Goal: Information Seeking & Learning: Learn about a topic

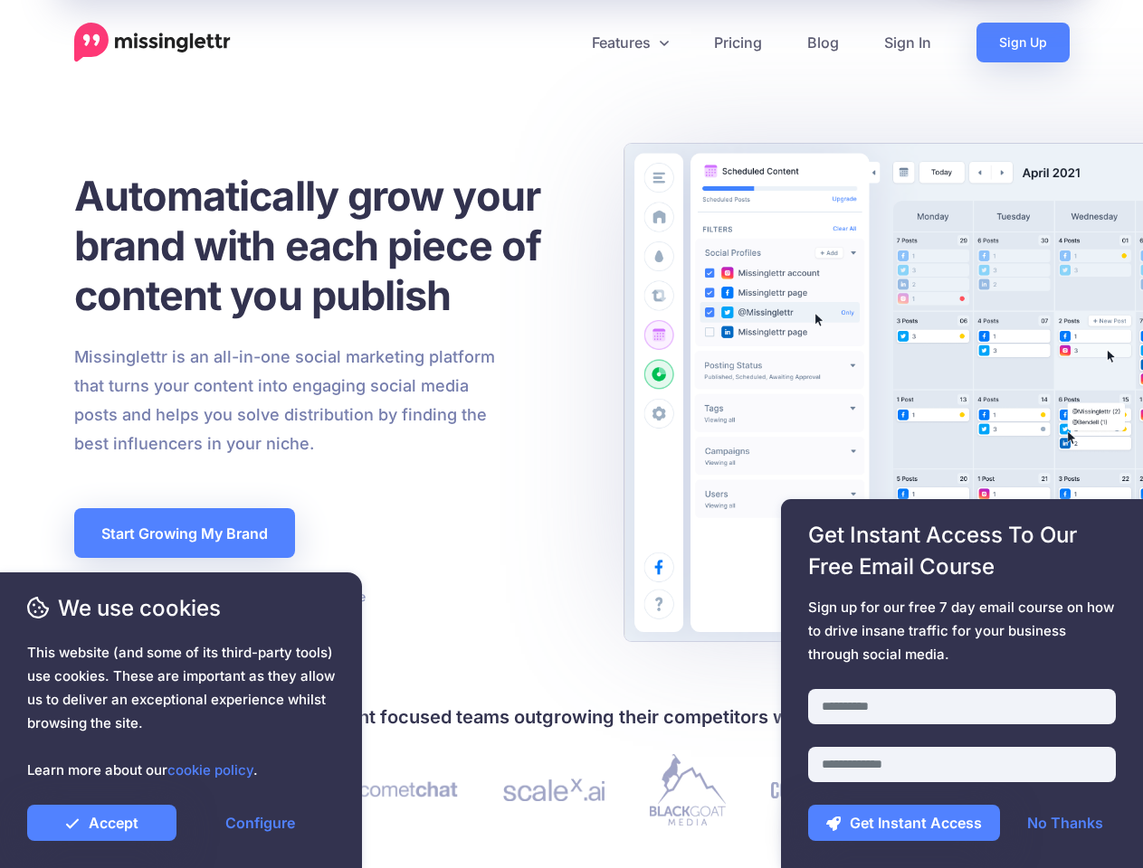
click at [571, 434] on div "Missinglettr is an all-in-one social marketing platform that turns your content…" at bounding box center [330, 401] width 538 height 116
click at [564, 43] on icon at bounding box center [564, 42] width 9 height 9
click at [629, 43] on link "Features" at bounding box center [630, 43] width 122 height 40
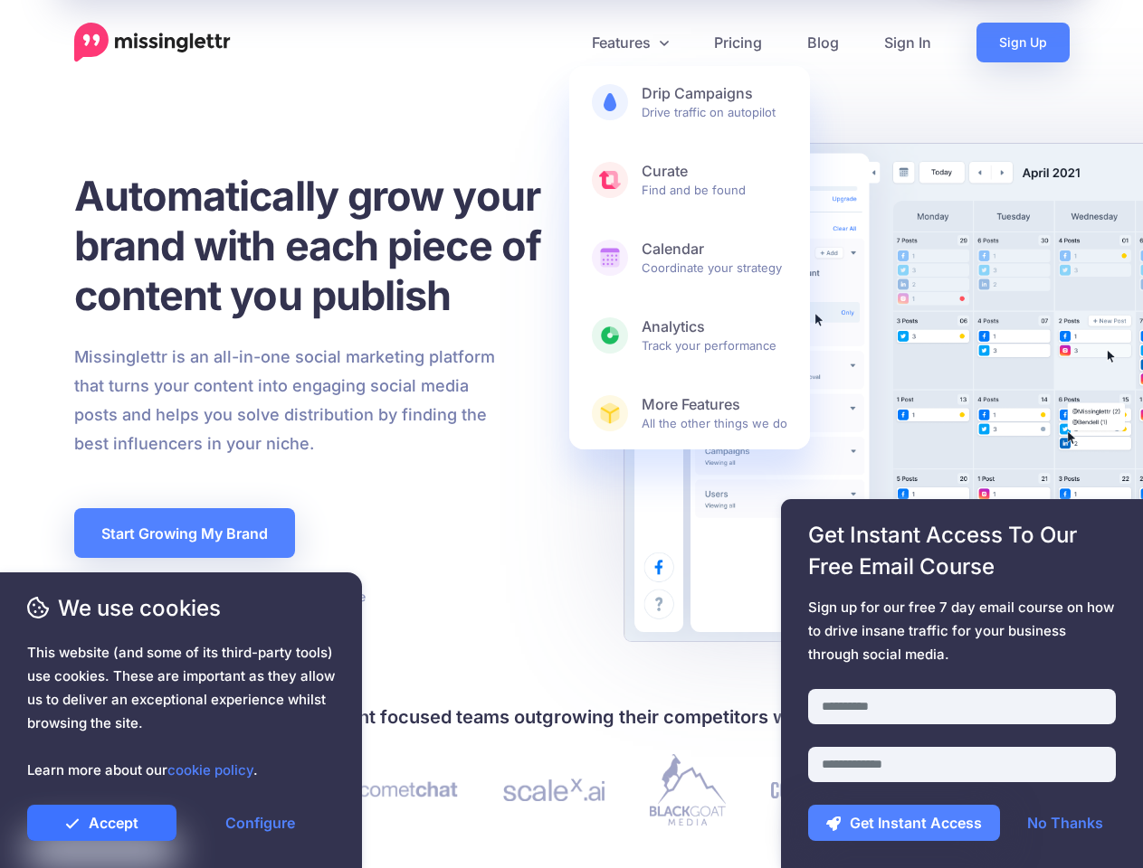
click at [101, 823] on link "Accept" at bounding box center [101, 823] width 149 height 36
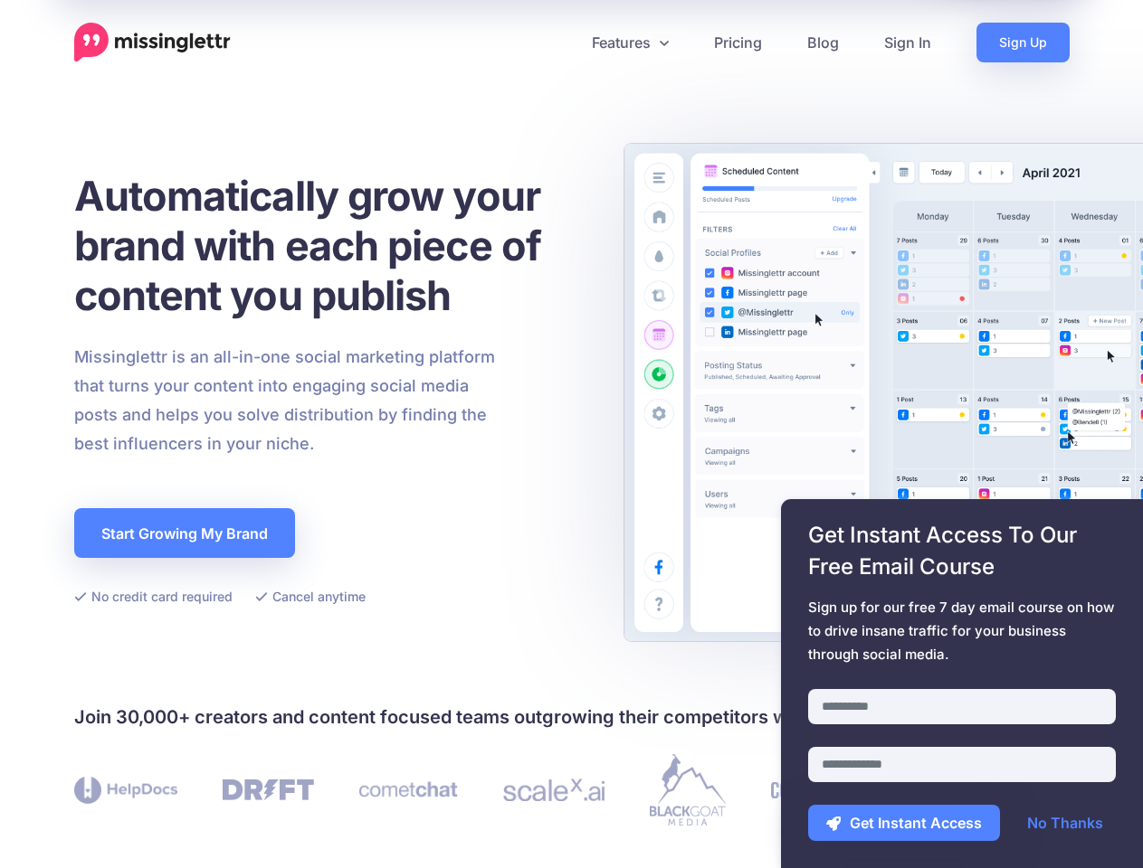
click at [260, 823] on link "Configure" at bounding box center [259, 823] width 149 height 36
click at [962, 684] on div at bounding box center [962, 678] width 308 height 23
click at [904, 823] on button "Get Instant Access" at bounding box center [904, 823] width 192 height 36
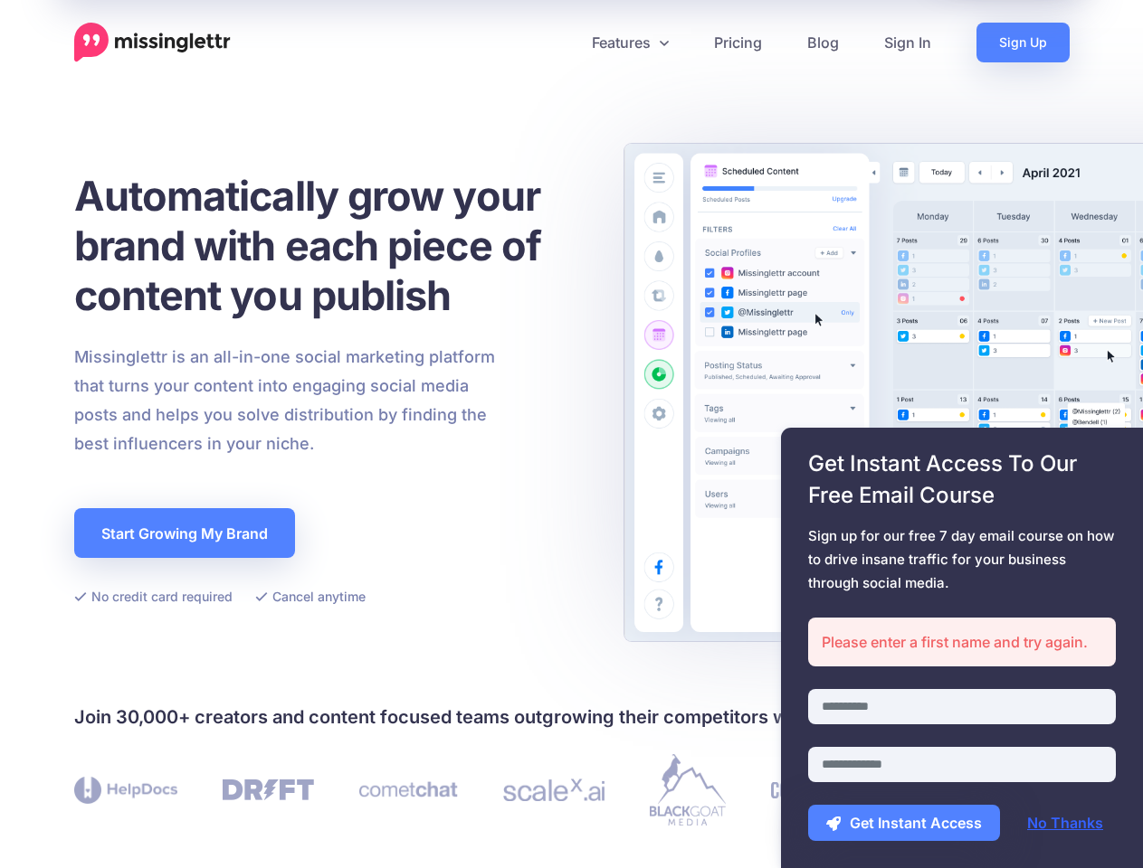
click at [1065, 823] on link "No Thanks" at bounding box center [1065, 823] width 112 height 36
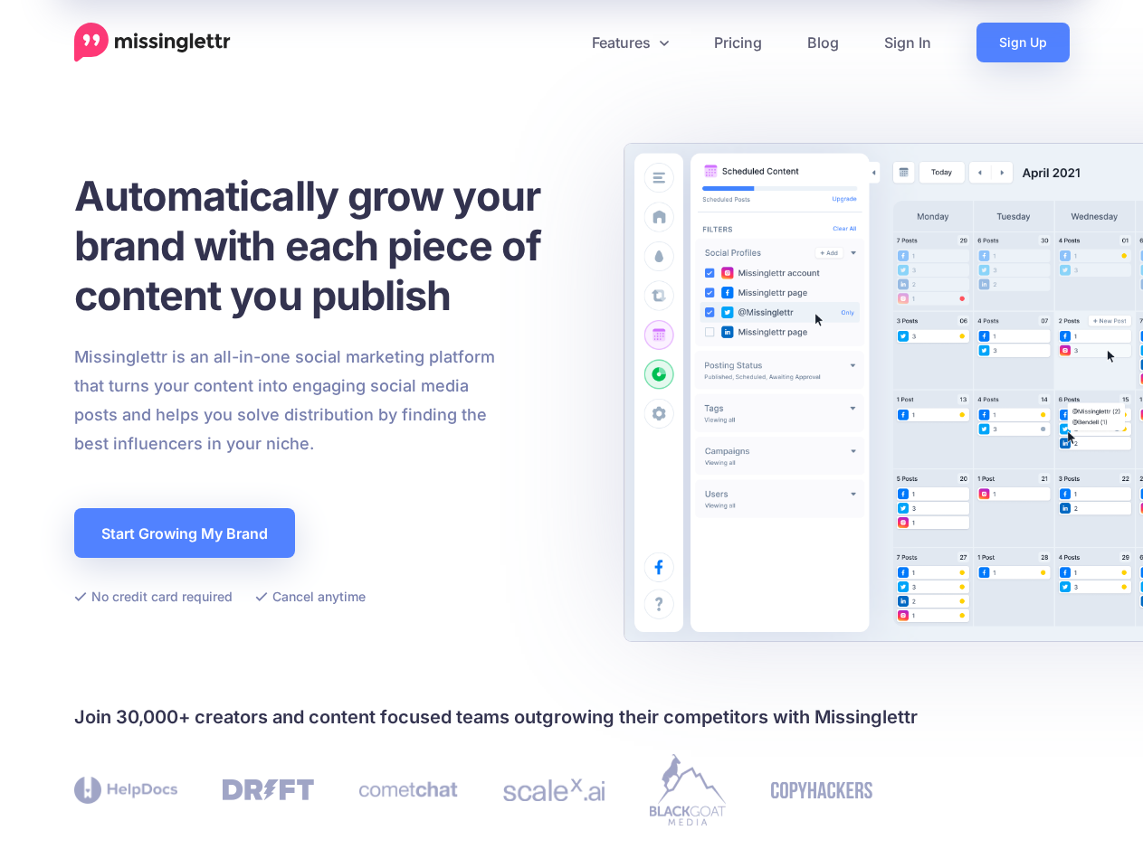
scroll to position [527, 0]
